Goal: Transaction & Acquisition: Book appointment/travel/reservation

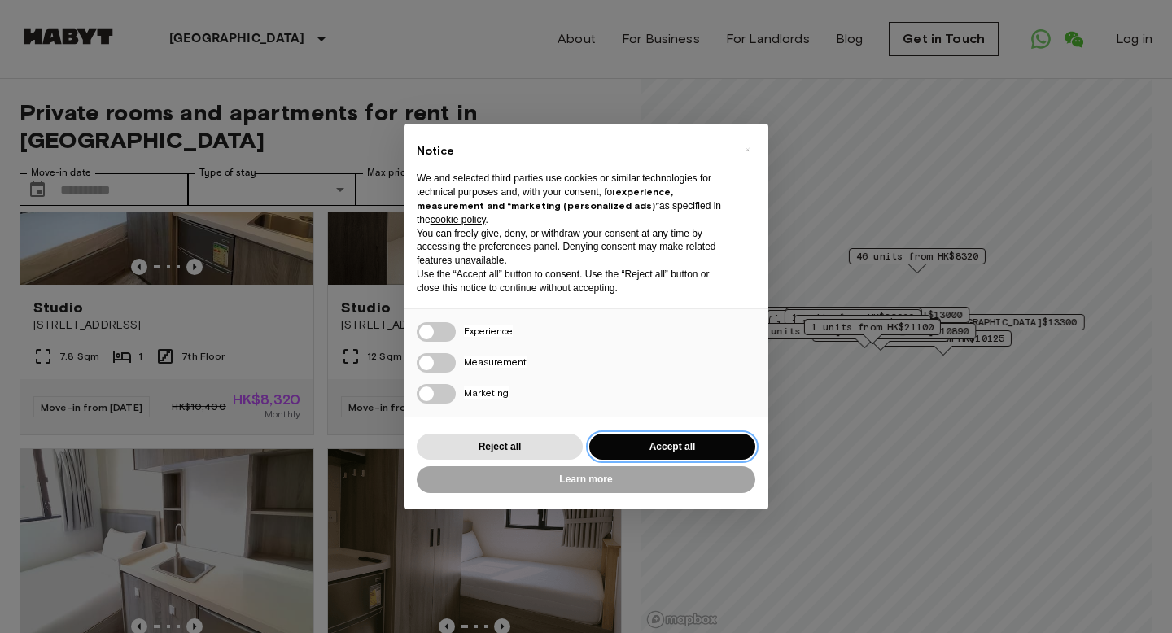
click at [627, 443] on button "Accept all" at bounding box center [672, 447] width 166 height 27
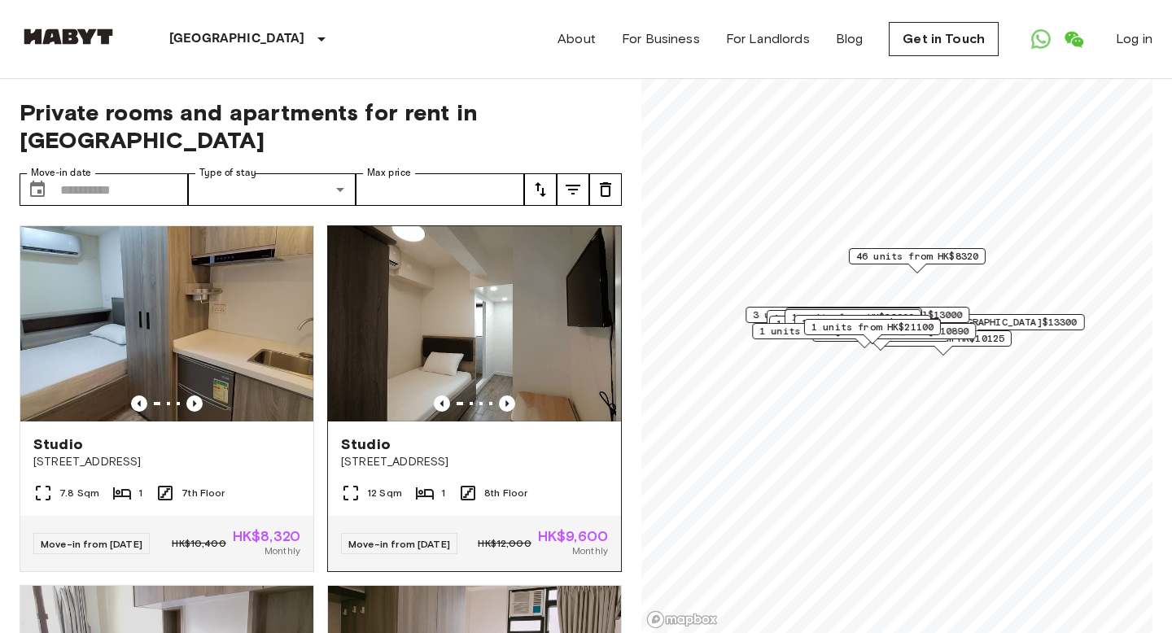
click at [496, 454] on span "[STREET_ADDRESS]" at bounding box center [474, 462] width 267 height 16
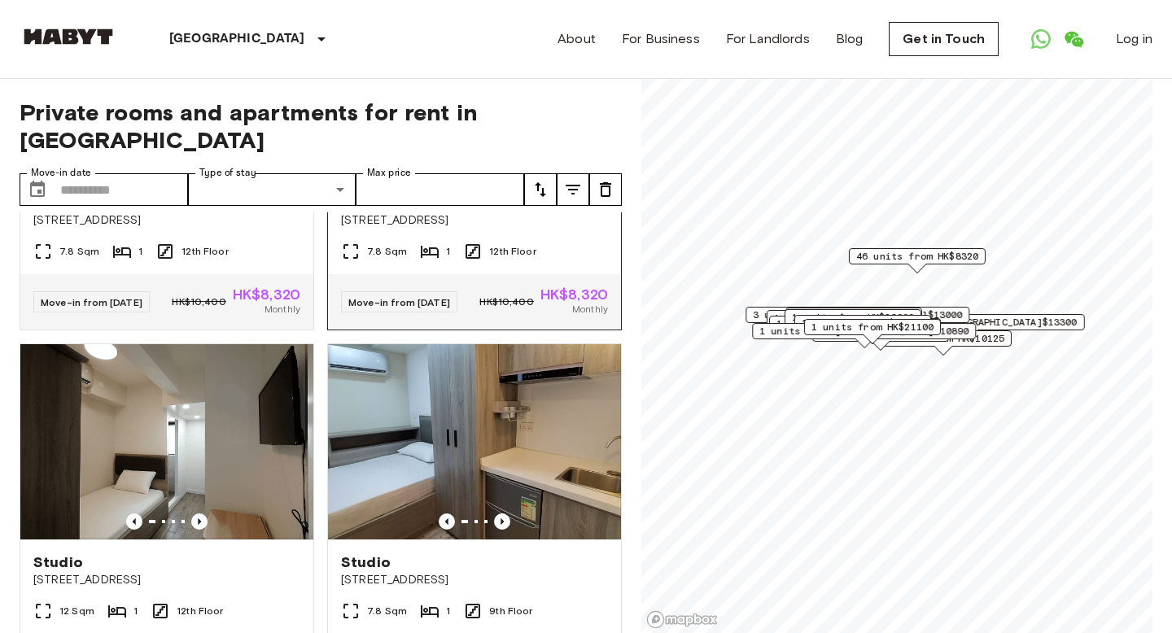
scroll to position [2401, 0]
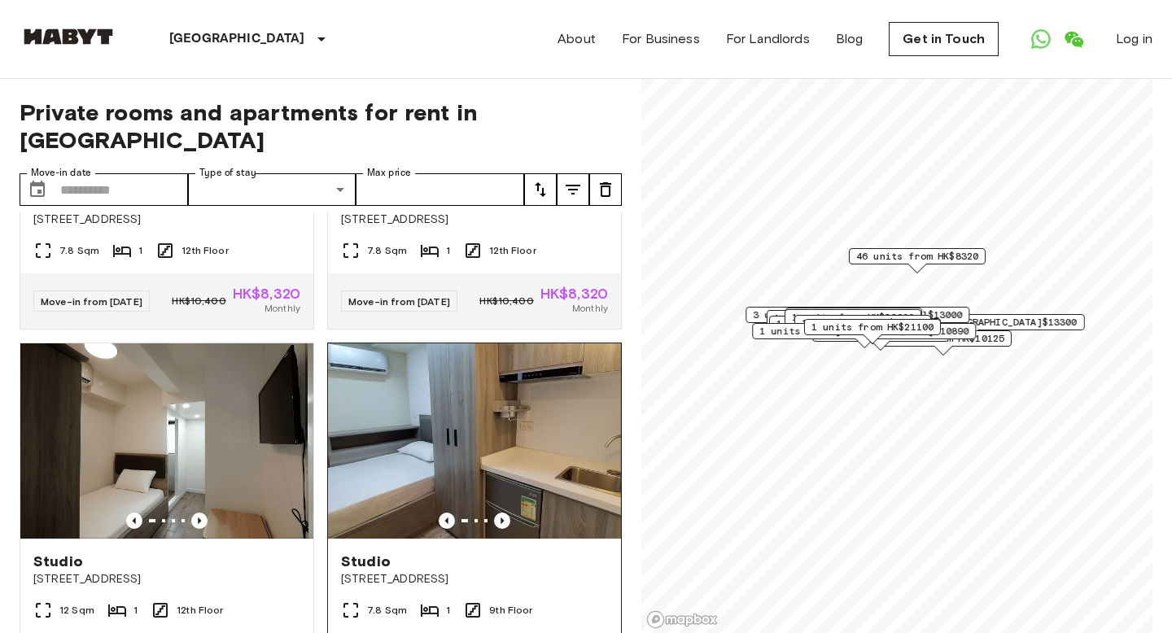
click at [417, 444] on img at bounding box center [474, 440] width 293 height 195
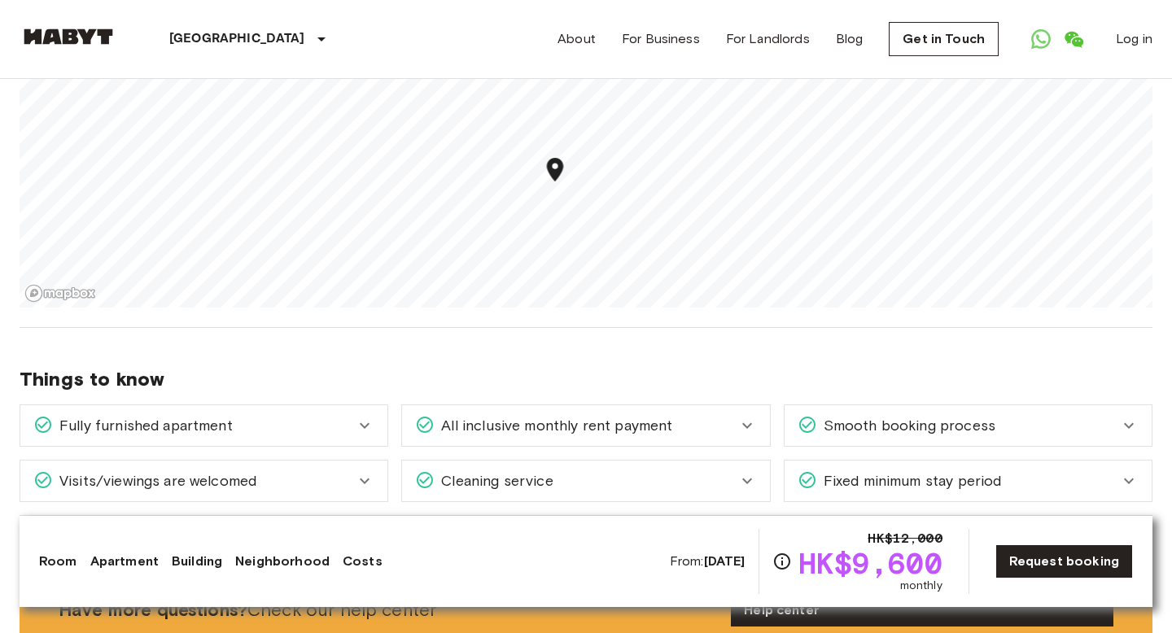
scroll to position [1622, 0]
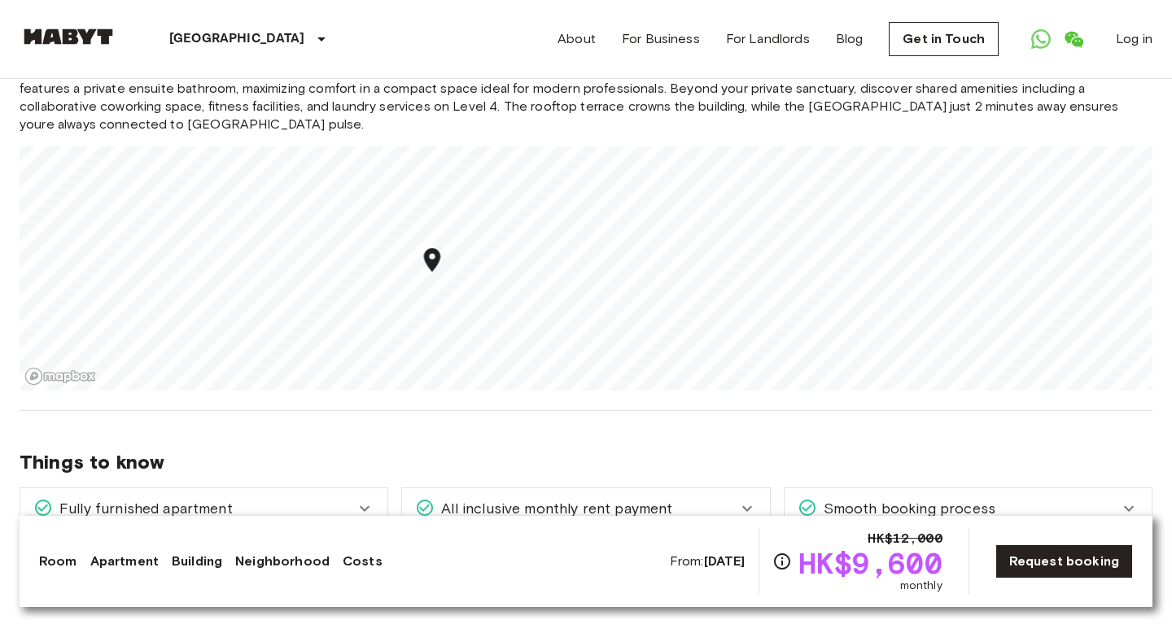
click at [438, 246] on icon "Map marker" at bounding box center [432, 260] width 28 height 28
click at [461, 450] on span "Things to know" at bounding box center [586, 462] width 1133 height 24
click at [504, 411] on div "Things to know Fully furnished apartment Your apartment comes fully furnished w…" at bounding box center [586, 505] width 1133 height 188
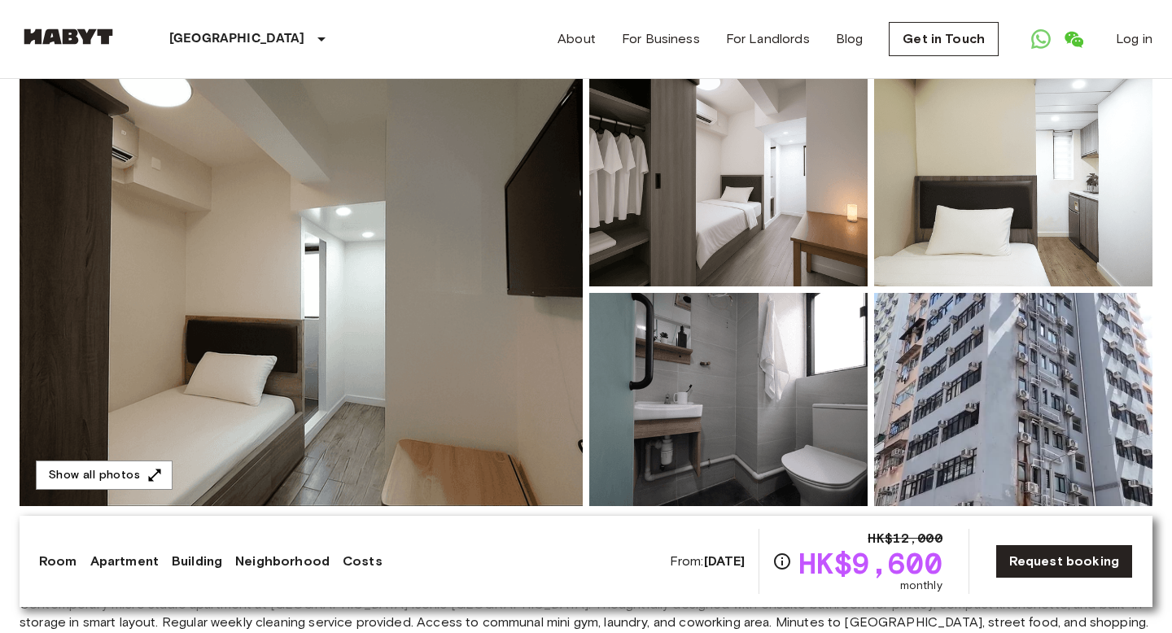
scroll to position [0, 0]
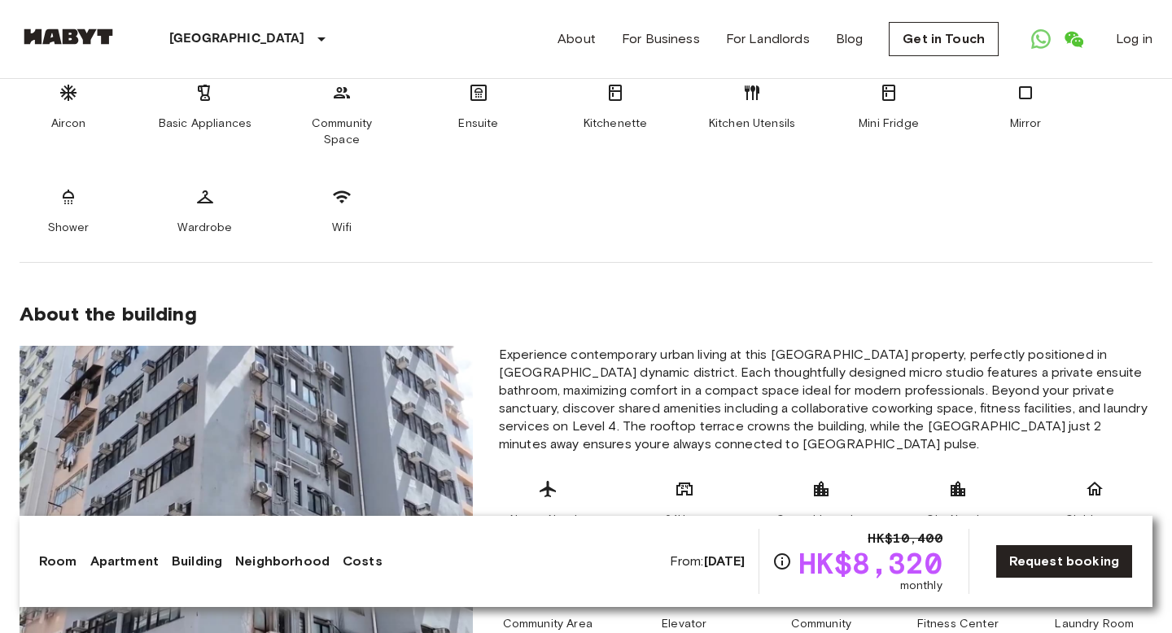
scroll to position [836, 0]
